Goal: Find specific page/section: Locate item on page

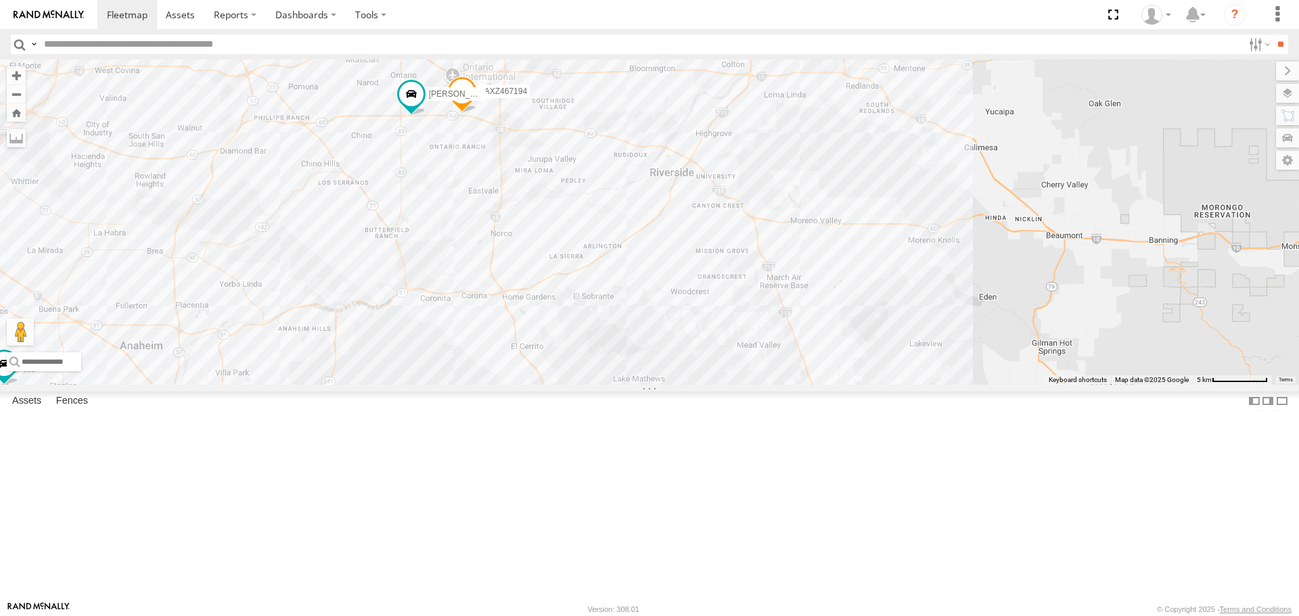
click at [727, 361] on div "CARLOS TLXZ529419 GERALD SR/T-1611 TAXZ467194" at bounding box center [649, 222] width 1299 height 325
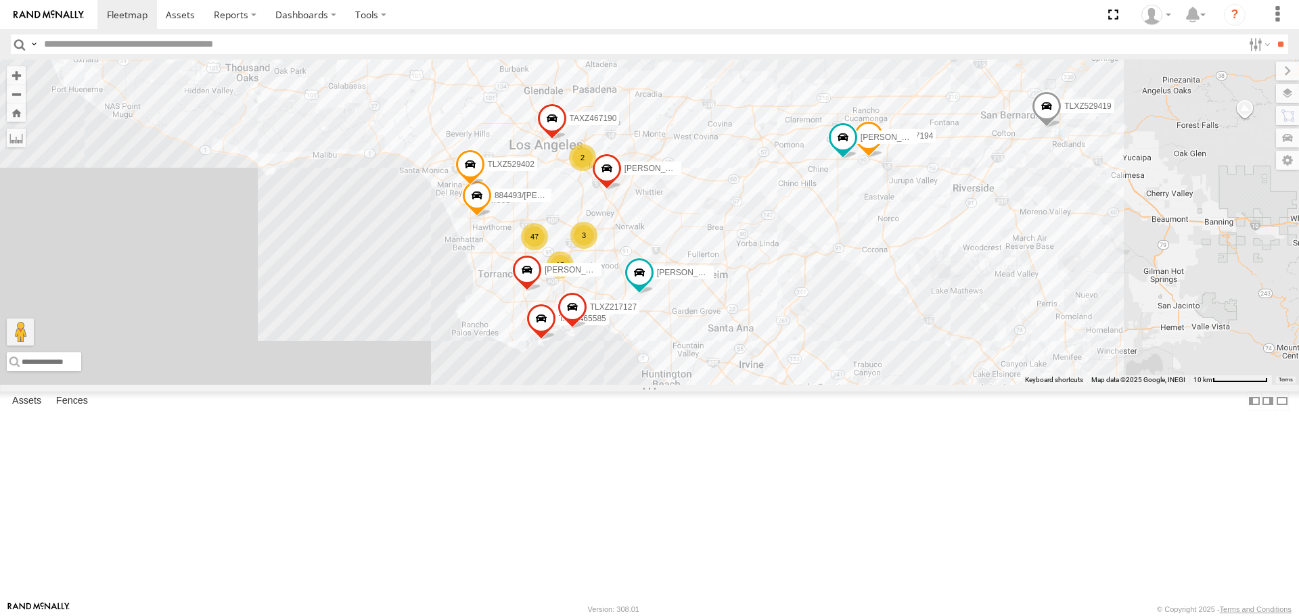
drag, startPoint x: 444, startPoint y: 232, endPoint x: 822, endPoint y: 276, distance: 380.8
click at [822, 276] on div "CARLOS TLXZ529419 GERALD SR/T-1611 TAXZ467194 LARS/T-1623 47 15 2 884493/RUDYS …" at bounding box center [649, 222] width 1299 height 325
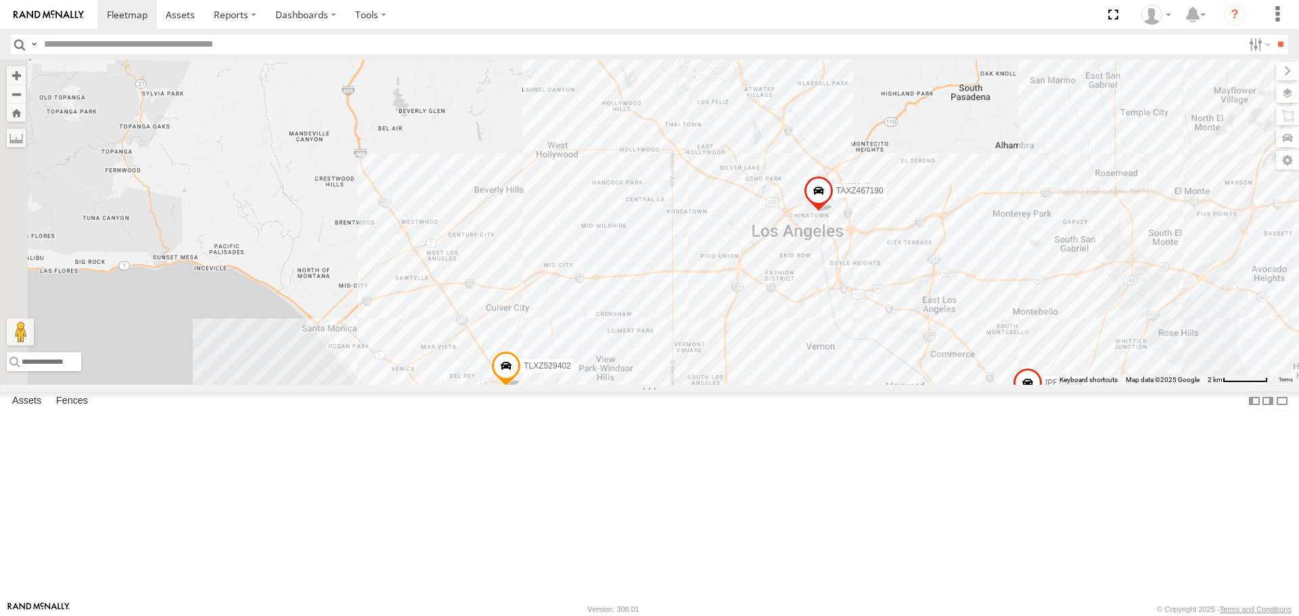
drag, startPoint x: 859, startPoint y: 465, endPoint x: 688, endPoint y: 344, distance: 209.7
click at [1008, 384] on div "CARLOS TLXZ529419 GERALD SR/T-1611 TAXZ467194 LARS/T-1623 884493/RUDYS TAXZ4655…" at bounding box center [649, 222] width 1299 height 325
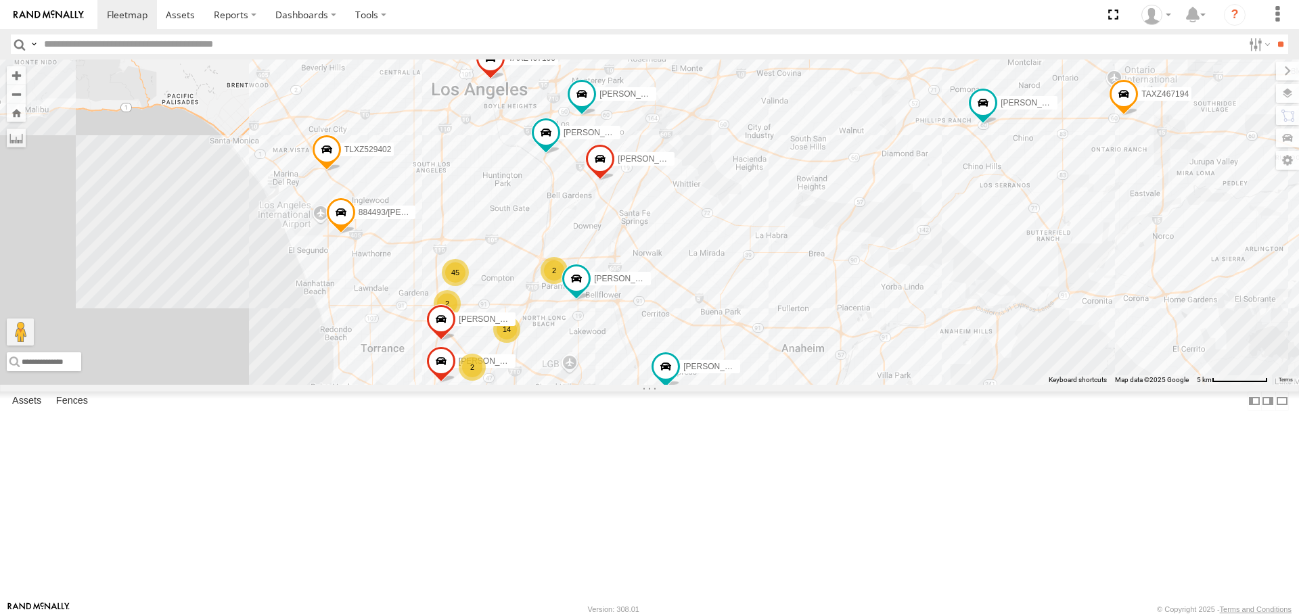
drag, startPoint x: 610, startPoint y: 186, endPoint x: 597, endPoint y: 366, distance: 180.4
click at [597, 366] on div "TAXZ467188 TLXZ529419 [PERSON_NAME] [PERSON_NAME]/T-1611 834274/[PERSON_NAME] […" at bounding box center [649, 222] width 1299 height 325
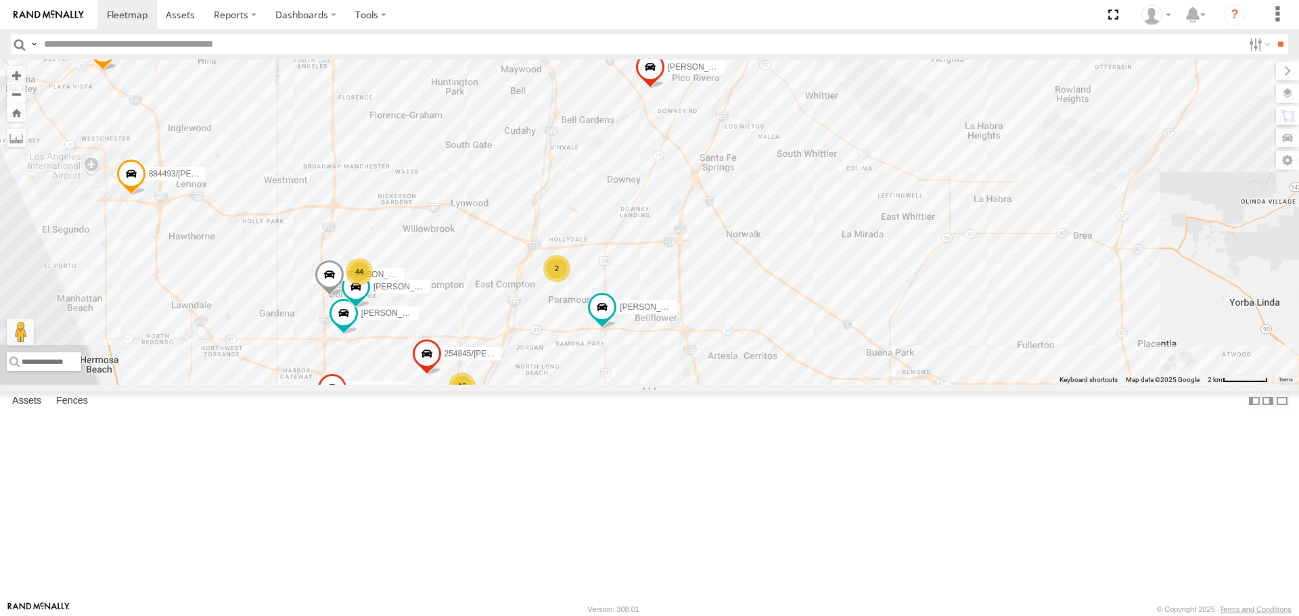
click at [562, 282] on div "2" at bounding box center [556, 268] width 27 height 27
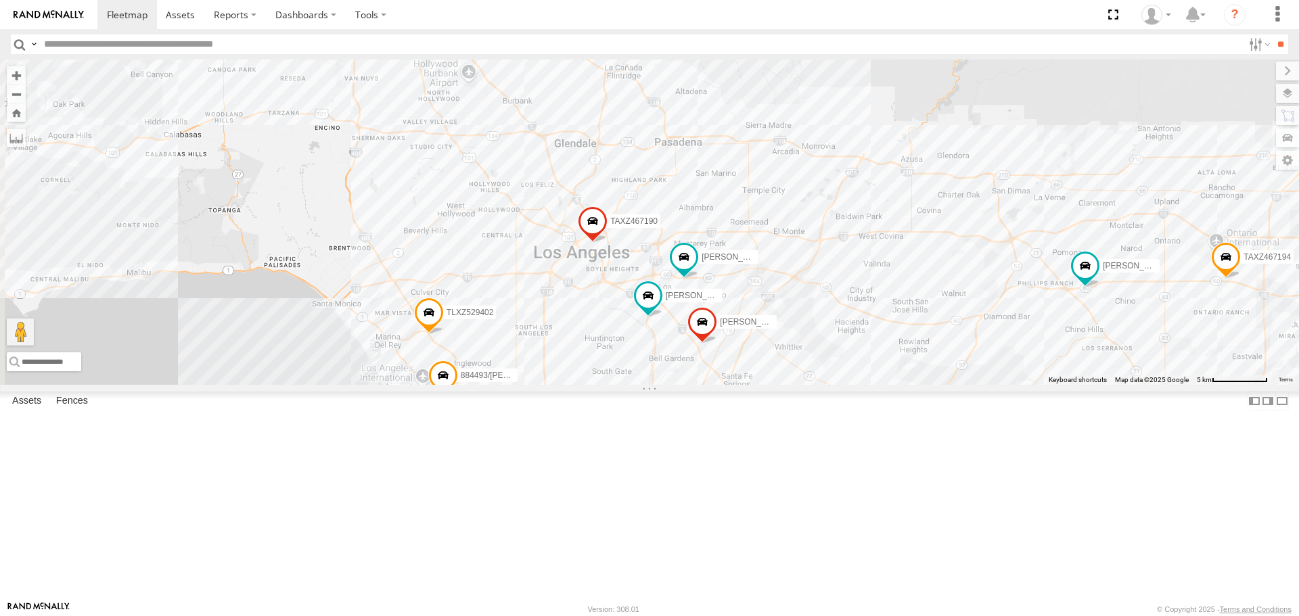
drag, startPoint x: 702, startPoint y: 400, endPoint x: 825, endPoint y: 611, distance: 244.4
click at [824, 611] on body at bounding box center [649, 308] width 1299 height 616
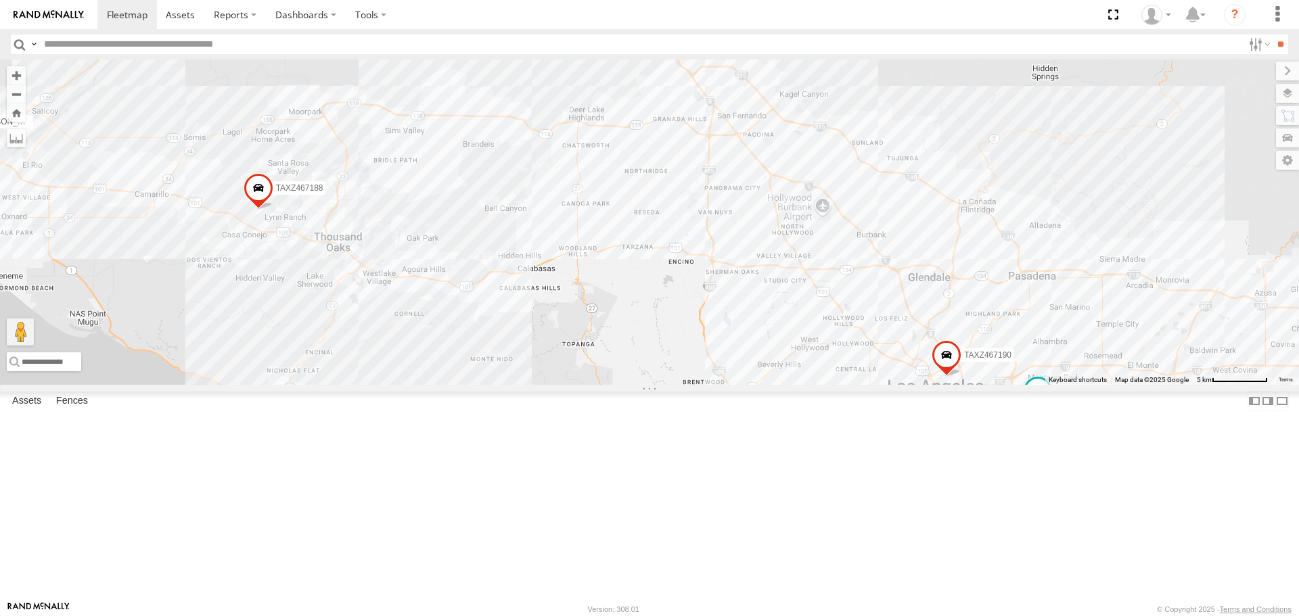
drag, startPoint x: 601, startPoint y: 472, endPoint x: 488, endPoint y: 421, distance: 123.9
click at [488, 384] on div "TAXZ467188 TLXZ529419 [PERSON_NAME] [PERSON_NAME]/T-1611 834274/[PERSON_NAME] […" at bounding box center [649, 222] width 1299 height 325
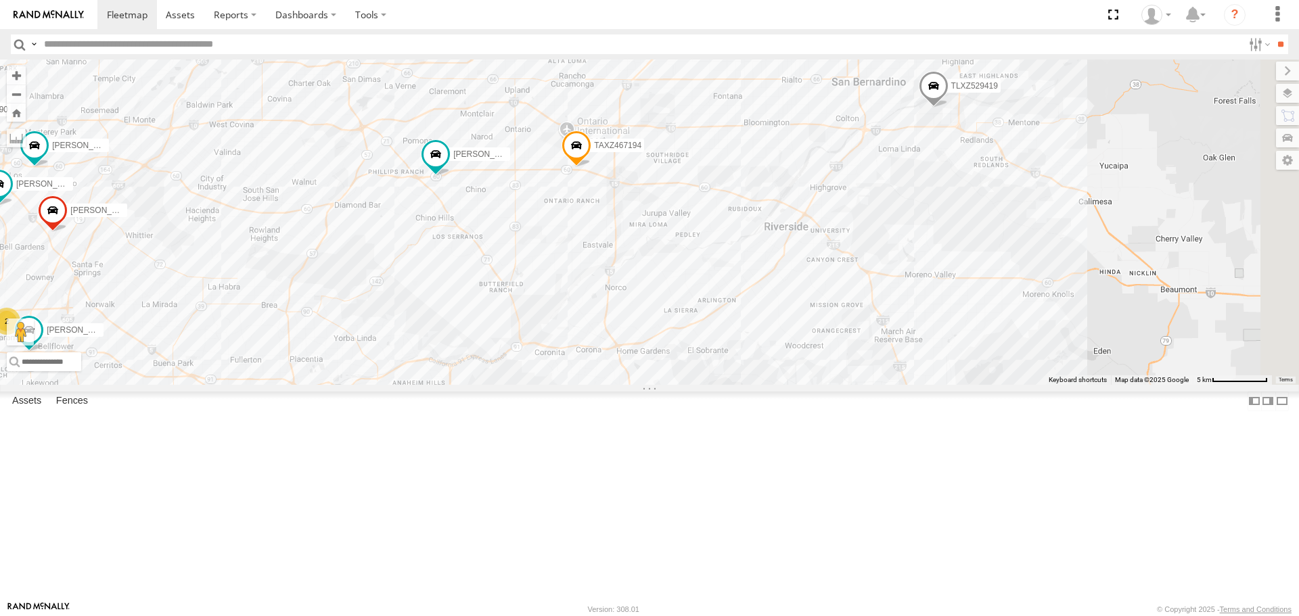
drag, startPoint x: 1048, startPoint y: 520, endPoint x: 449, endPoint y: 402, distance: 610.2
click at [449, 384] on div "TAXZ467188 TLXZ529419 [PERSON_NAME] [PERSON_NAME]/T-1611 834274/[PERSON_NAME] […" at bounding box center [649, 222] width 1299 height 325
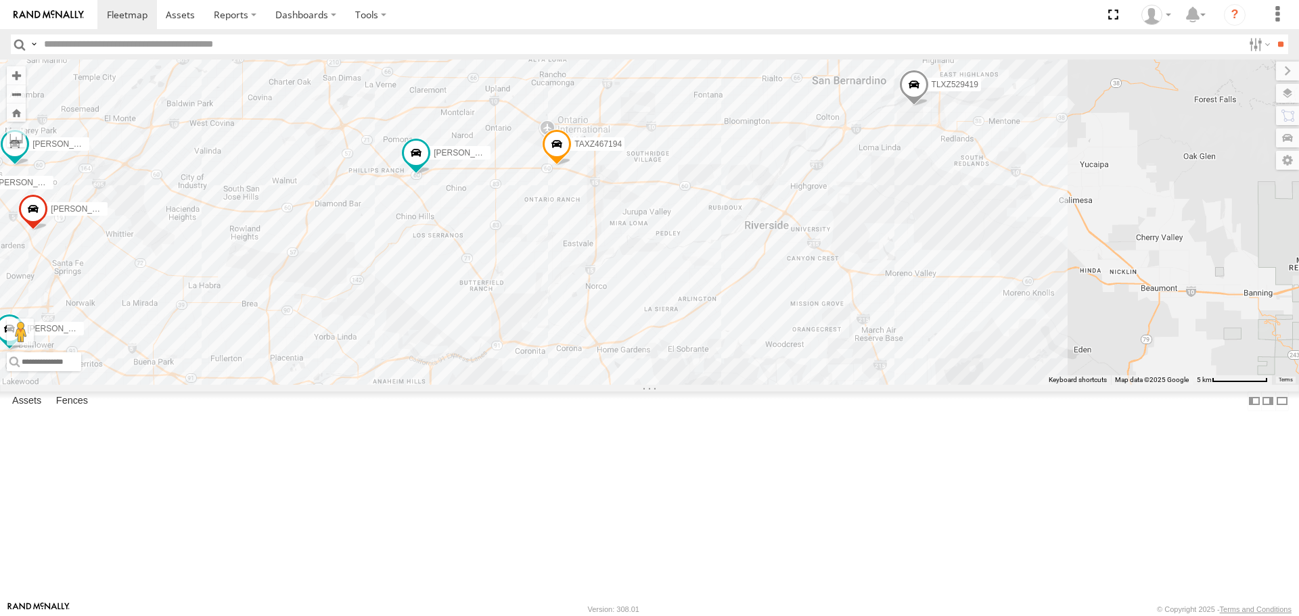
drag, startPoint x: 752, startPoint y: 409, endPoint x: 660, endPoint y: 363, distance: 102.3
click at [660, 363] on div "TAXZ467188 TLXZ529419 [PERSON_NAME] [PERSON_NAME]/T-1611 834274/[PERSON_NAME] […" at bounding box center [649, 222] width 1299 height 325
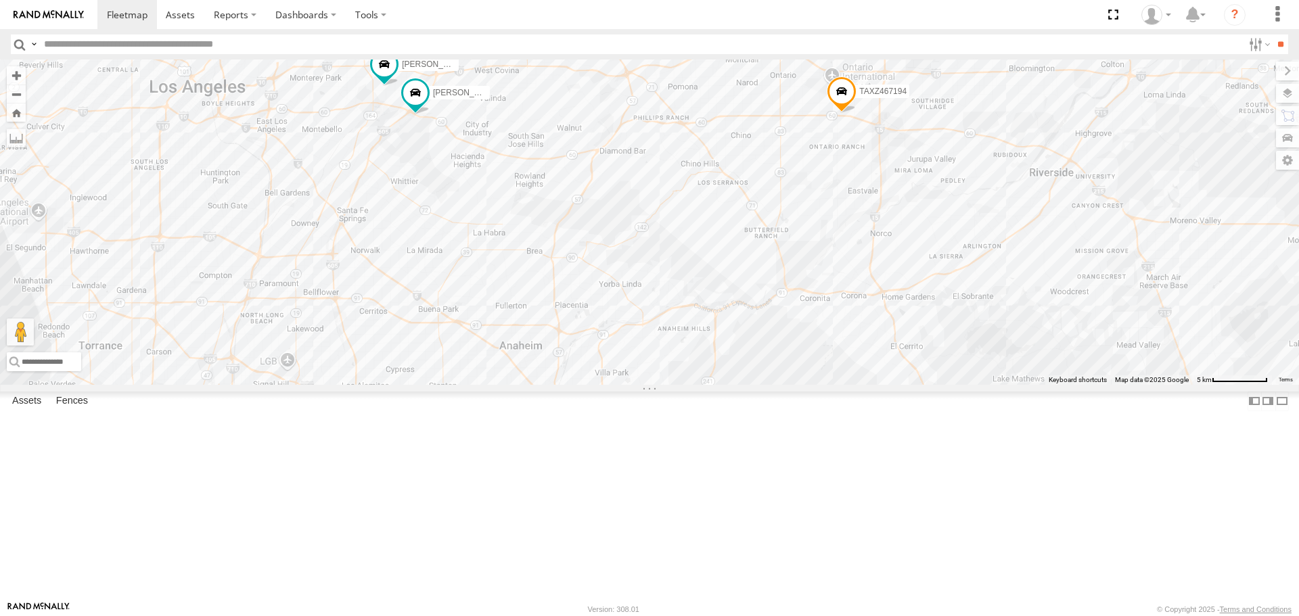
drag, startPoint x: 352, startPoint y: 271, endPoint x: 700, endPoint y: 270, distance: 347.1
click at [700, 270] on div "[PERSON_NAME]/T-1625 TLXZ529419 TAXZ467194" at bounding box center [649, 222] width 1299 height 325
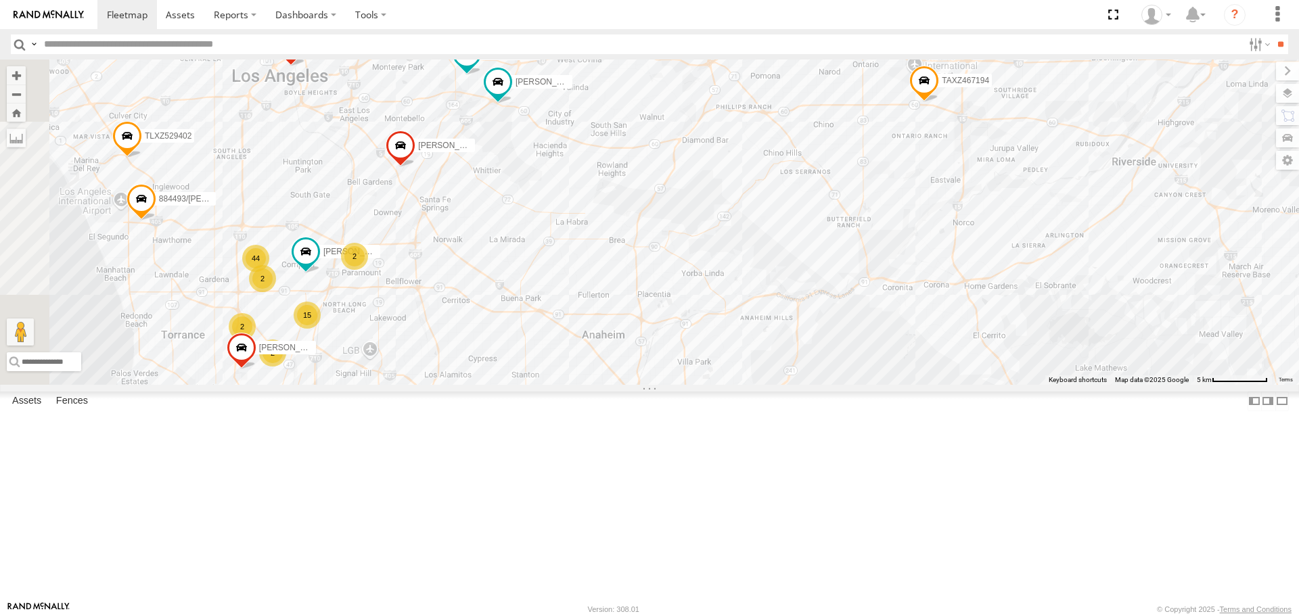
drag, startPoint x: 584, startPoint y: 306, endPoint x: 639, endPoint y: 298, distance: 56.2
click at [639, 298] on div "[PERSON_NAME]/T-1625 TLXZ529419 TAXZ467194 44 15 [PERSON_NAME]/T-1623 [PERSON_N…" at bounding box center [649, 222] width 1299 height 325
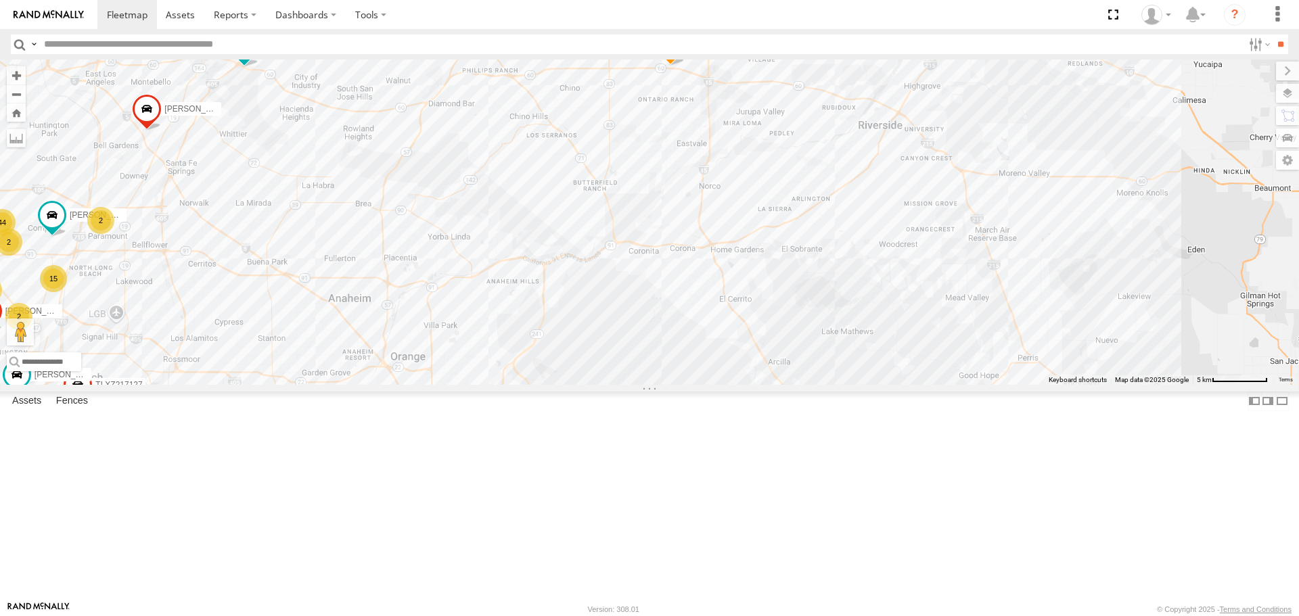
drag, startPoint x: 1005, startPoint y: 274, endPoint x: 538, endPoint y: 267, distance: 467.6
click at [538, 267] on div "[PERSON_NAME]/T-1625 TLXZ529419 TAXZ467194 [PERSON_NAME]/T-1623 [PERSON_NAME]/T…" at bounding box center [649, 222] width 1299 height 325
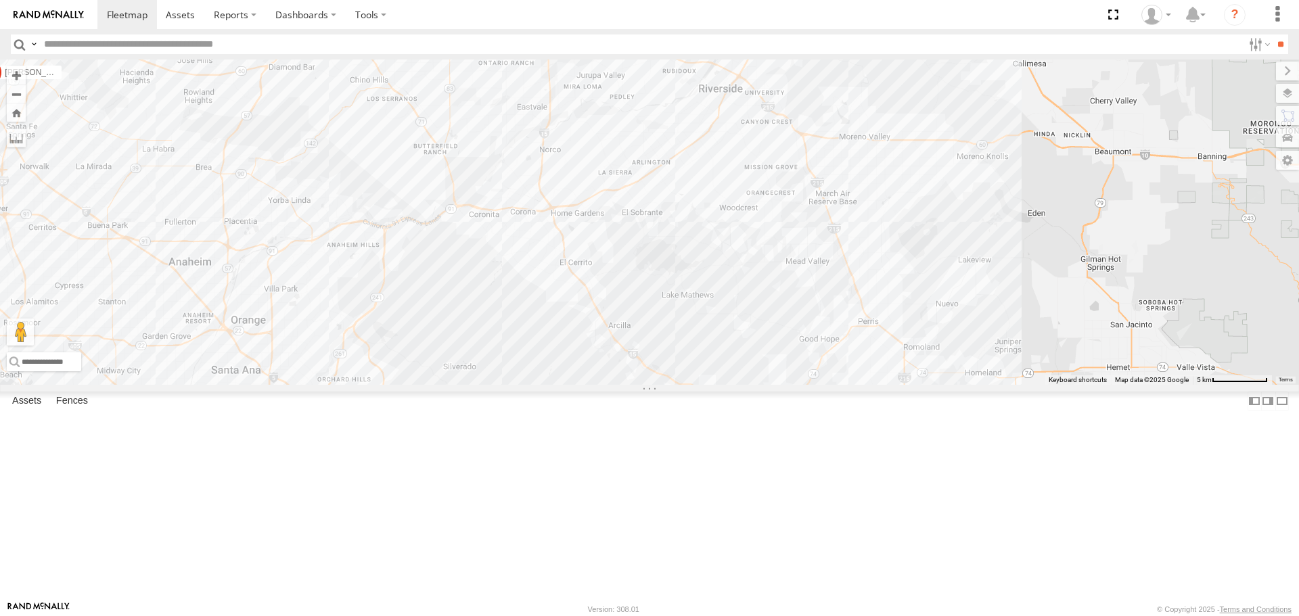
drag, startPoint x: 826, startPoint y: 233, endPoint x: 750, endPoint y: 158, distance: 107.2
click at [750, 158] on div "[PERSON_NAME]/T-1625 TLXZ529419 TAXZ467194 [PERSON_NAME]/T-1623 [PERSON_NAME]/T…" at bounding box center [649, 222] width 1299 height 325
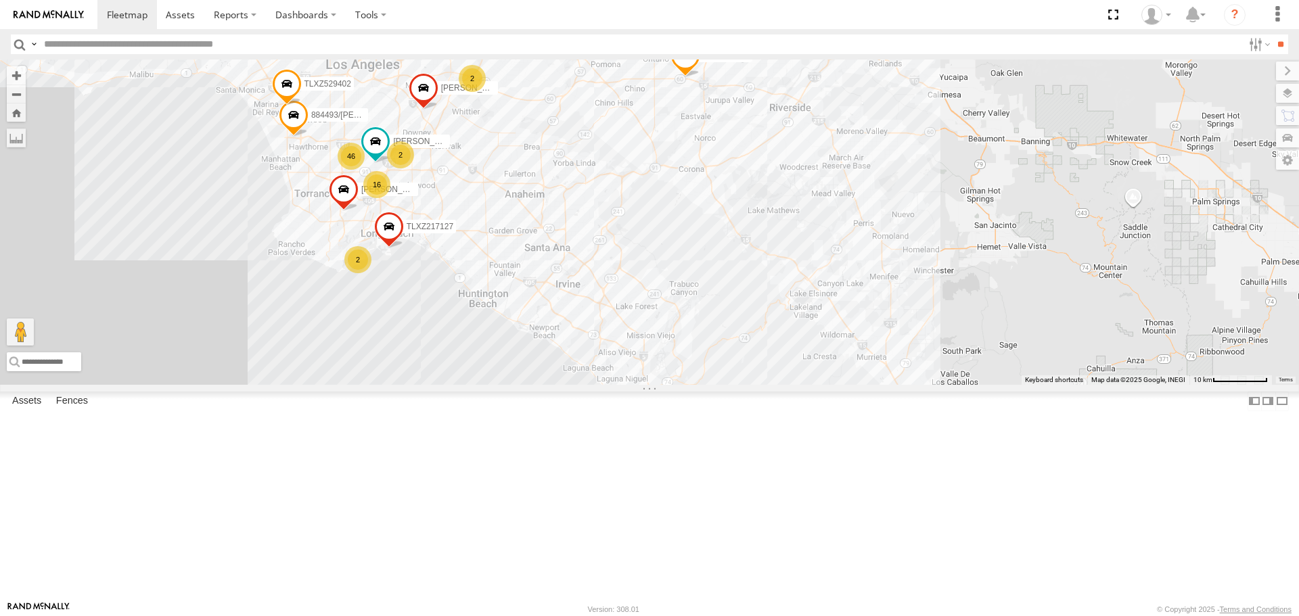
drag, startPoint x: 388, startPoint y: 260, endPoint x: 557, endPoint y: 260, distance: 169.1
click at [557, 260] on div "TLXZ529419 TAXZ467194 [PERSON_NAME]/T-1623 [PERSON_NAME]/T-1627 884493/RUDYS TL…" at bounding box center [649, 222] width 1299 height 325
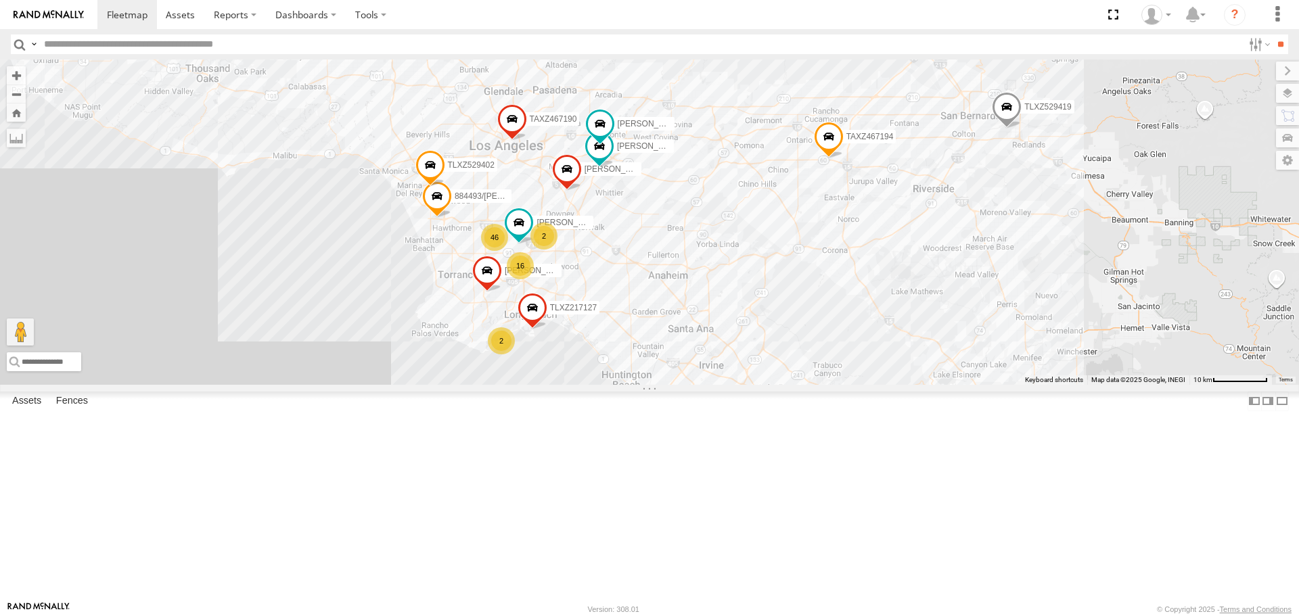
drag, startPoint x: 330, startPoint y: 168, endPoint x: 464, endPoint y: 250, distance: 157.3
click at [464, 250] on div "TLXZ529419 TAXZ467194 [PERSON_NAME]/T-1623 [PERSON_NAME]/T-1627 884493/RUDYS TL…" at bounding box center [649, 222] width 1299 height 325
